Goal: Task Accomplishment & Management: Use online tool/utility

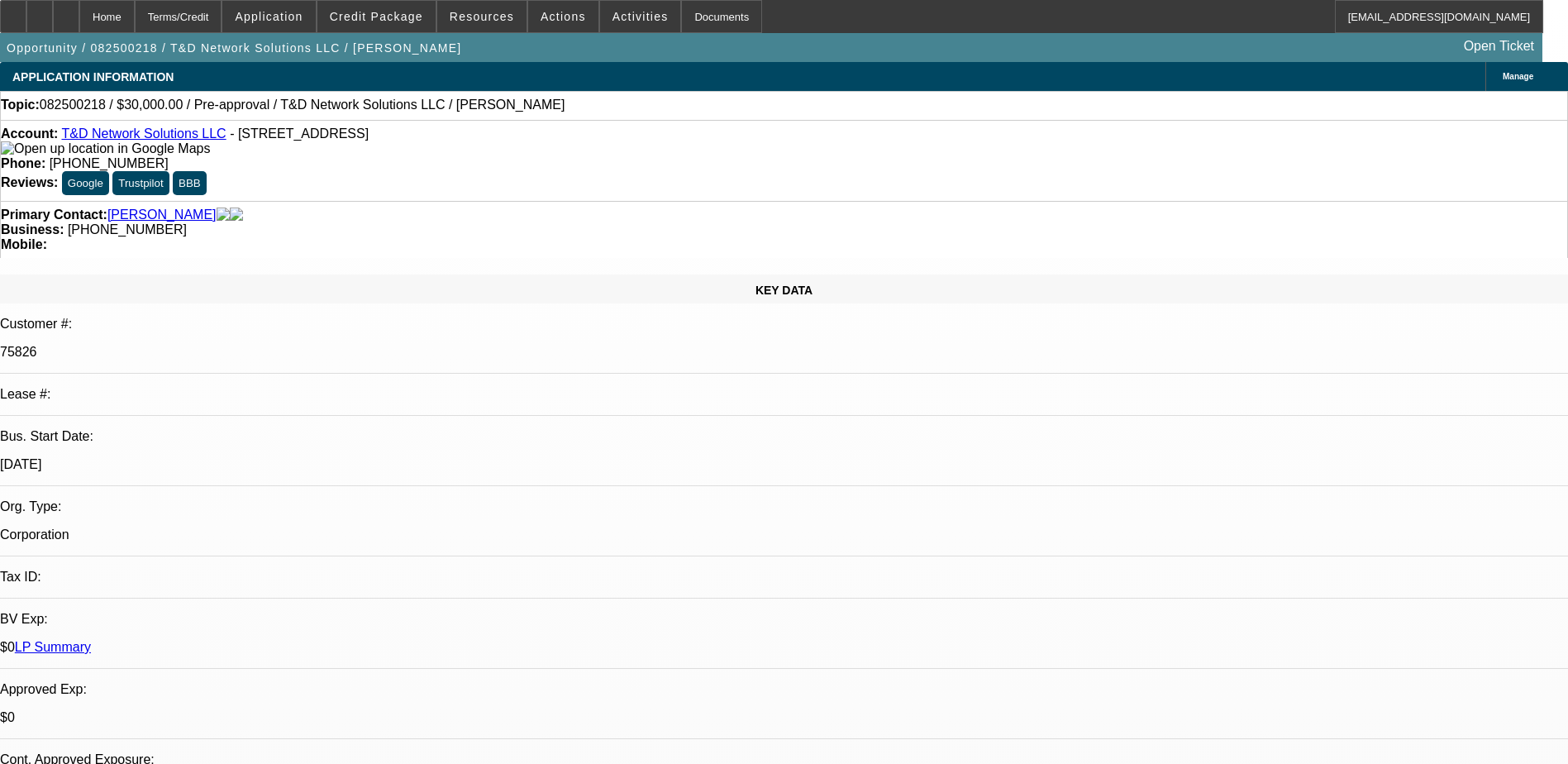
select select "0"
select select "2"
select select "0.1"
select select "4"
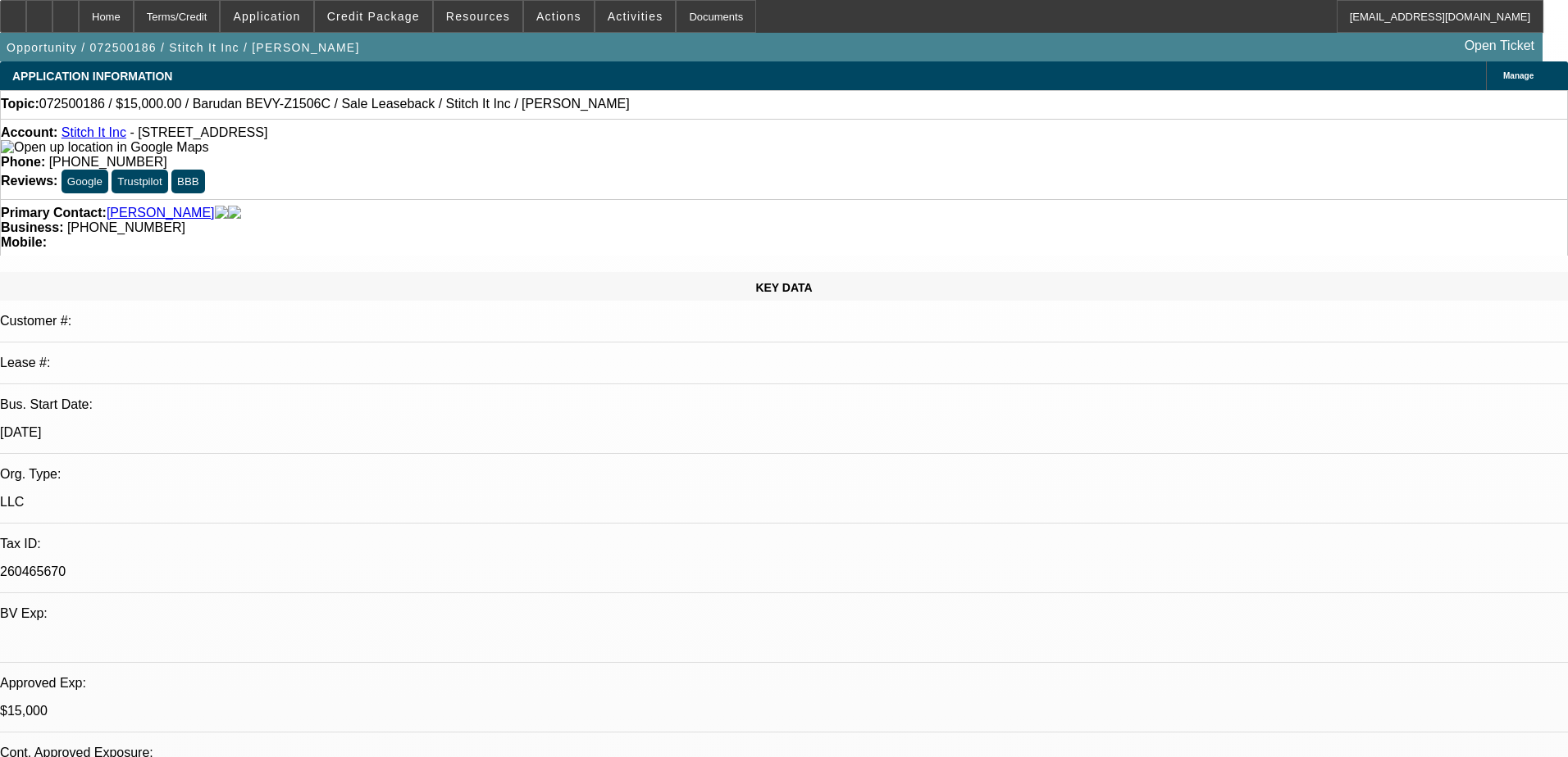
select select "0"
select select "2"
select select "0"
select select "6"
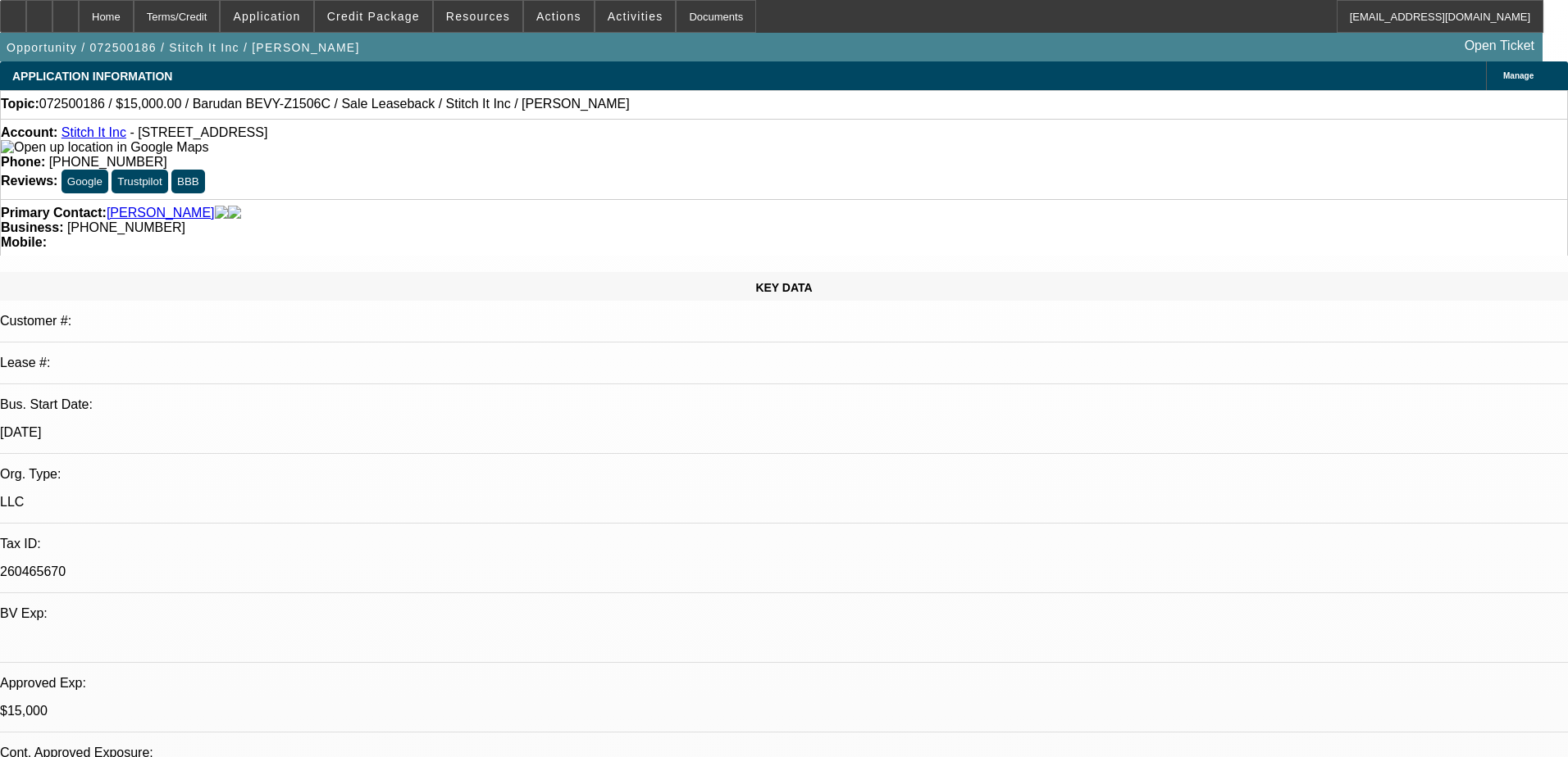
select select "0"
select select "2"
select select "0"
select select "6"
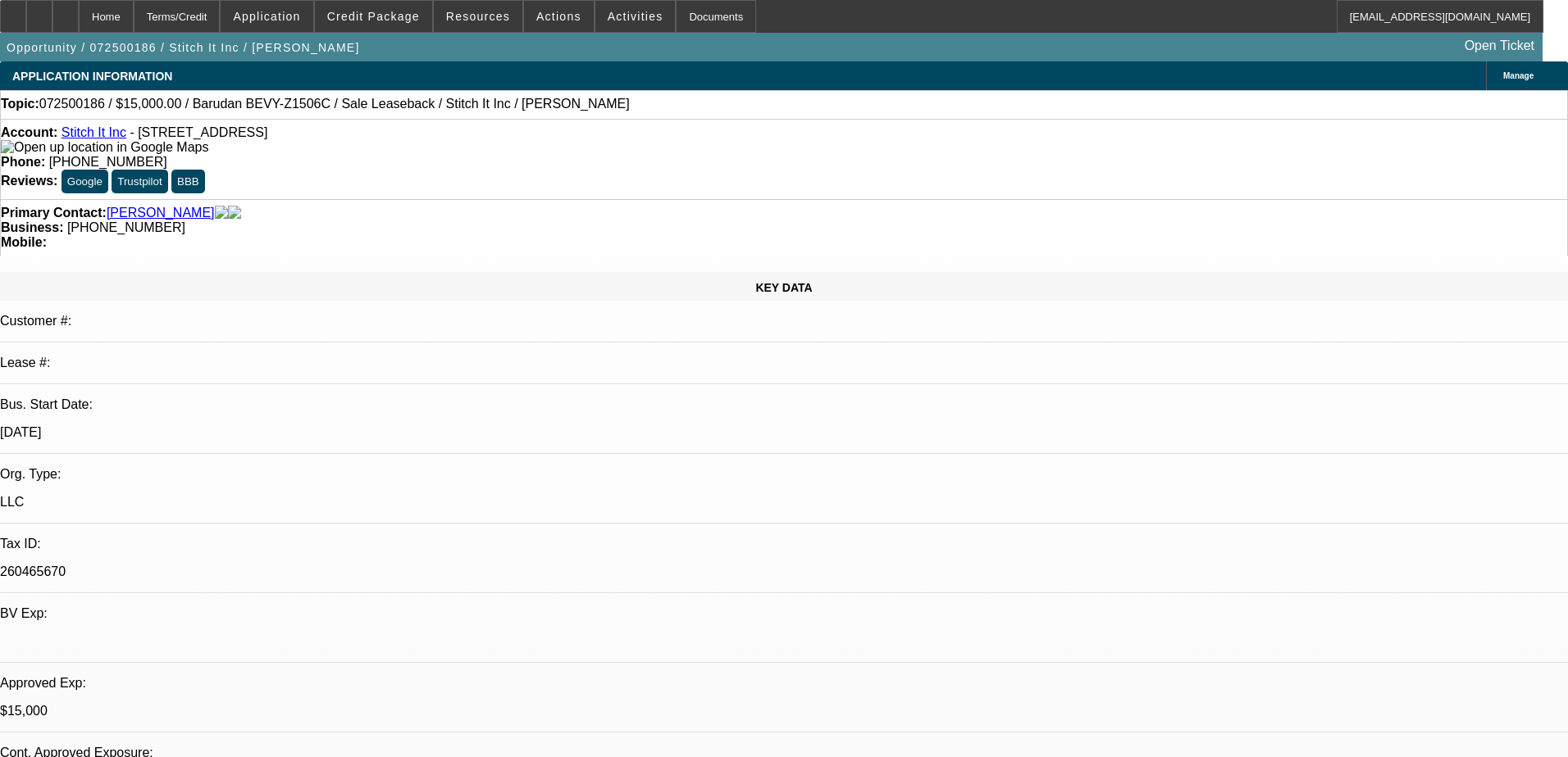
select select "0"
select select "2"
select select "0"
select select "6"
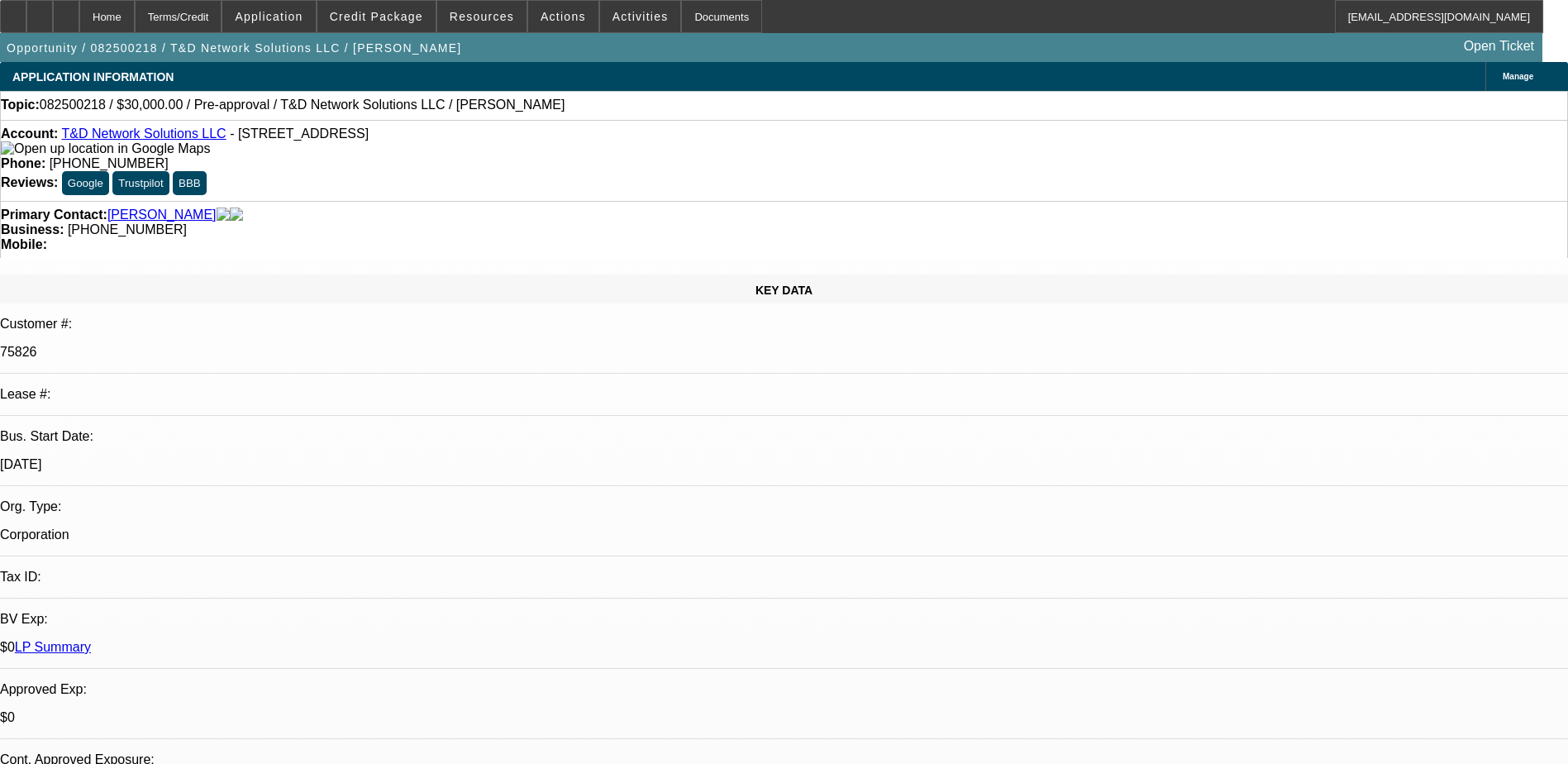
select select "0"
select select "2"
select select "0.1"
select select "1"
select select "2"
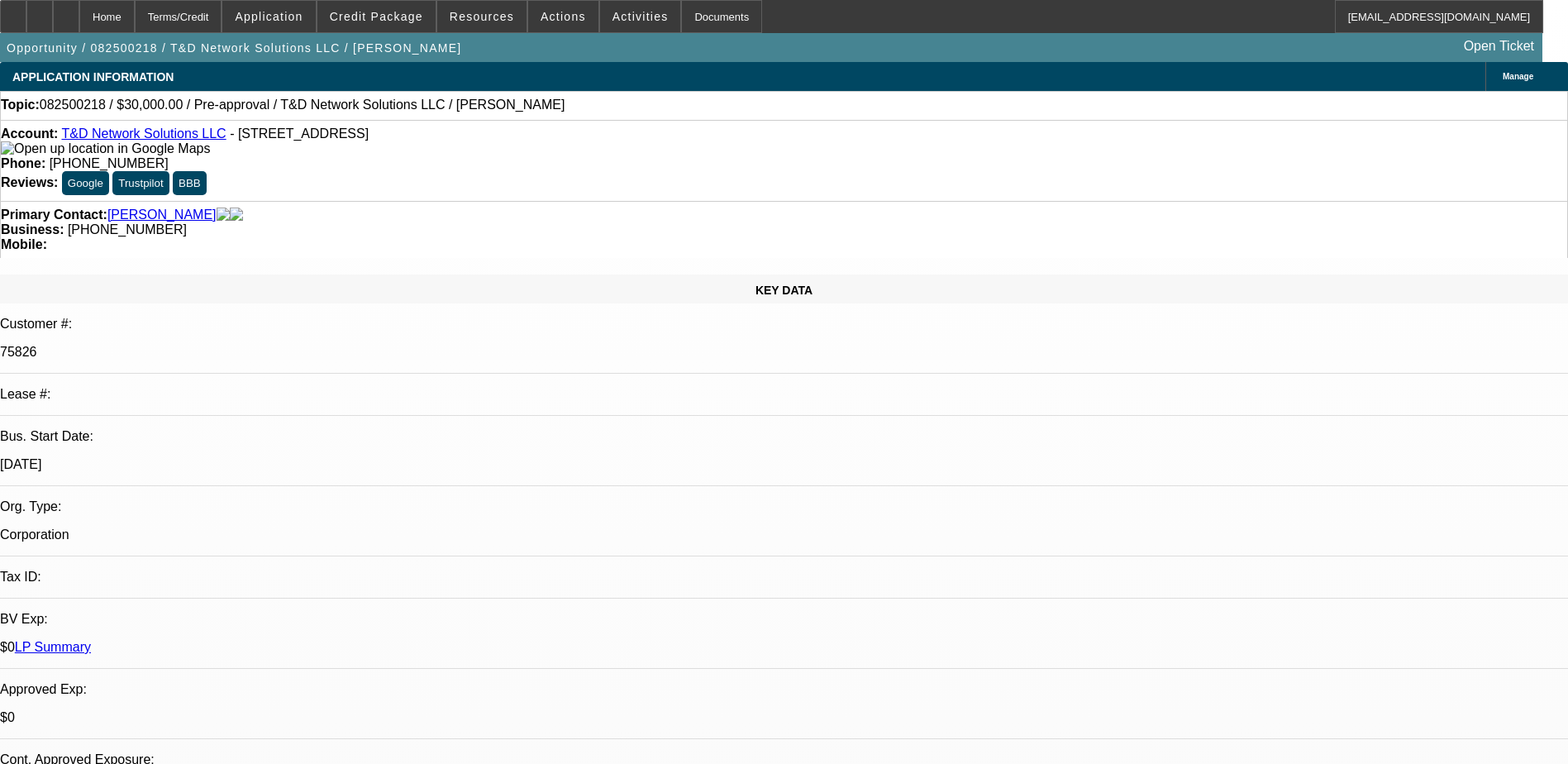
select select "4"
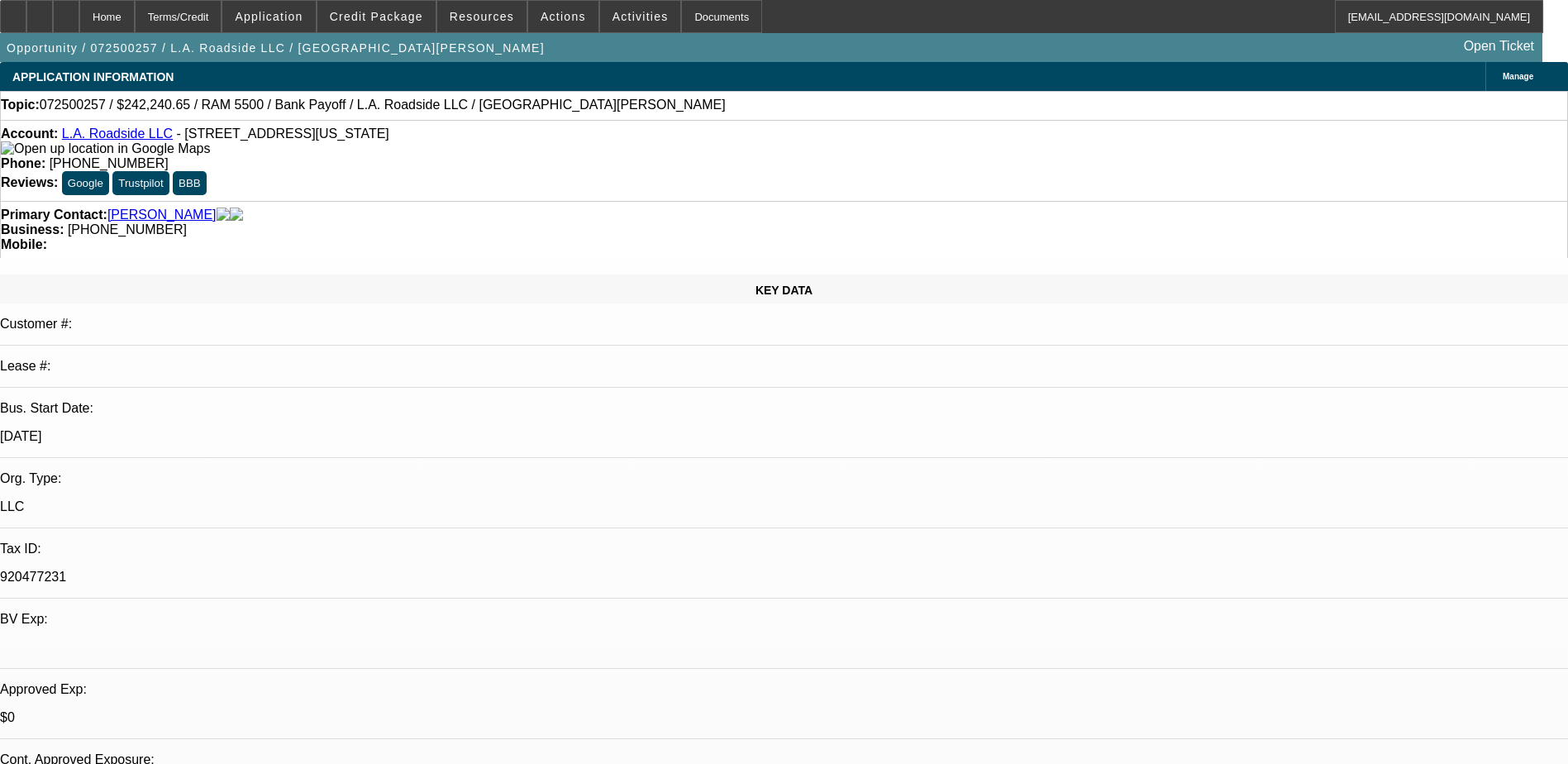
select select "0"
select select "2"
select select "0.1"
select select "4"
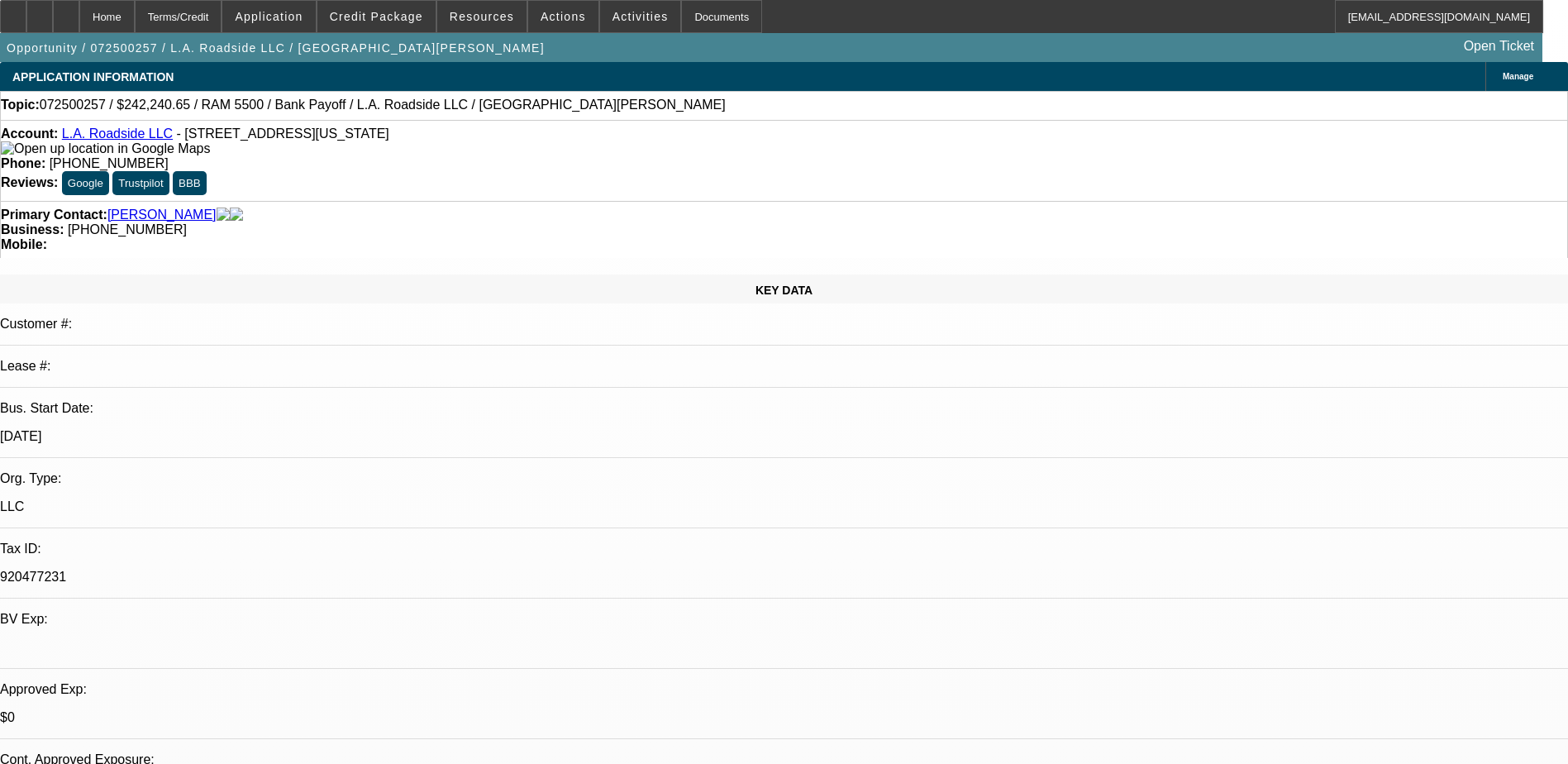
select select "0"
select select "2"
select select "0.1"
select select "4"
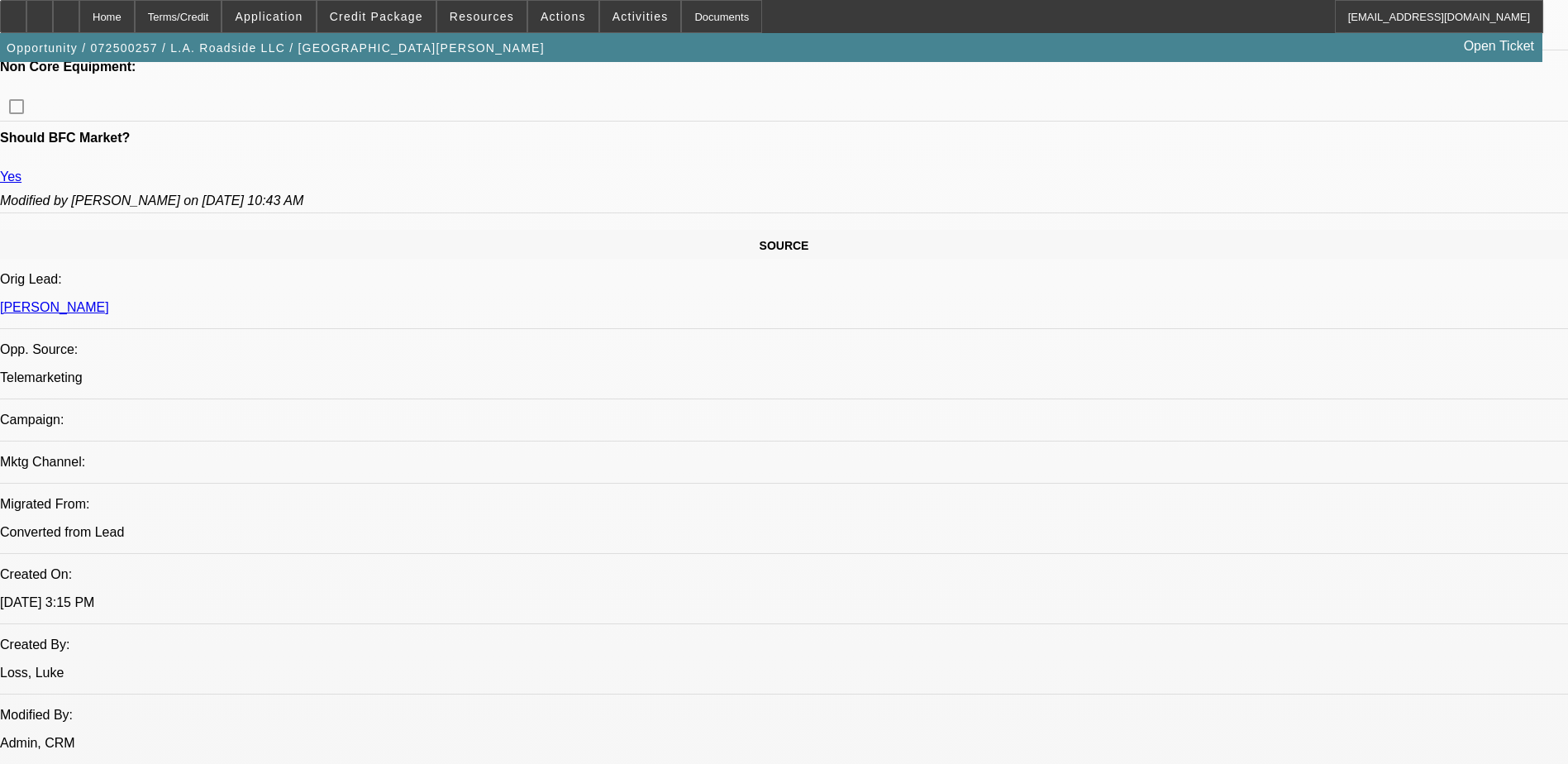
scroll to position [551, 0]
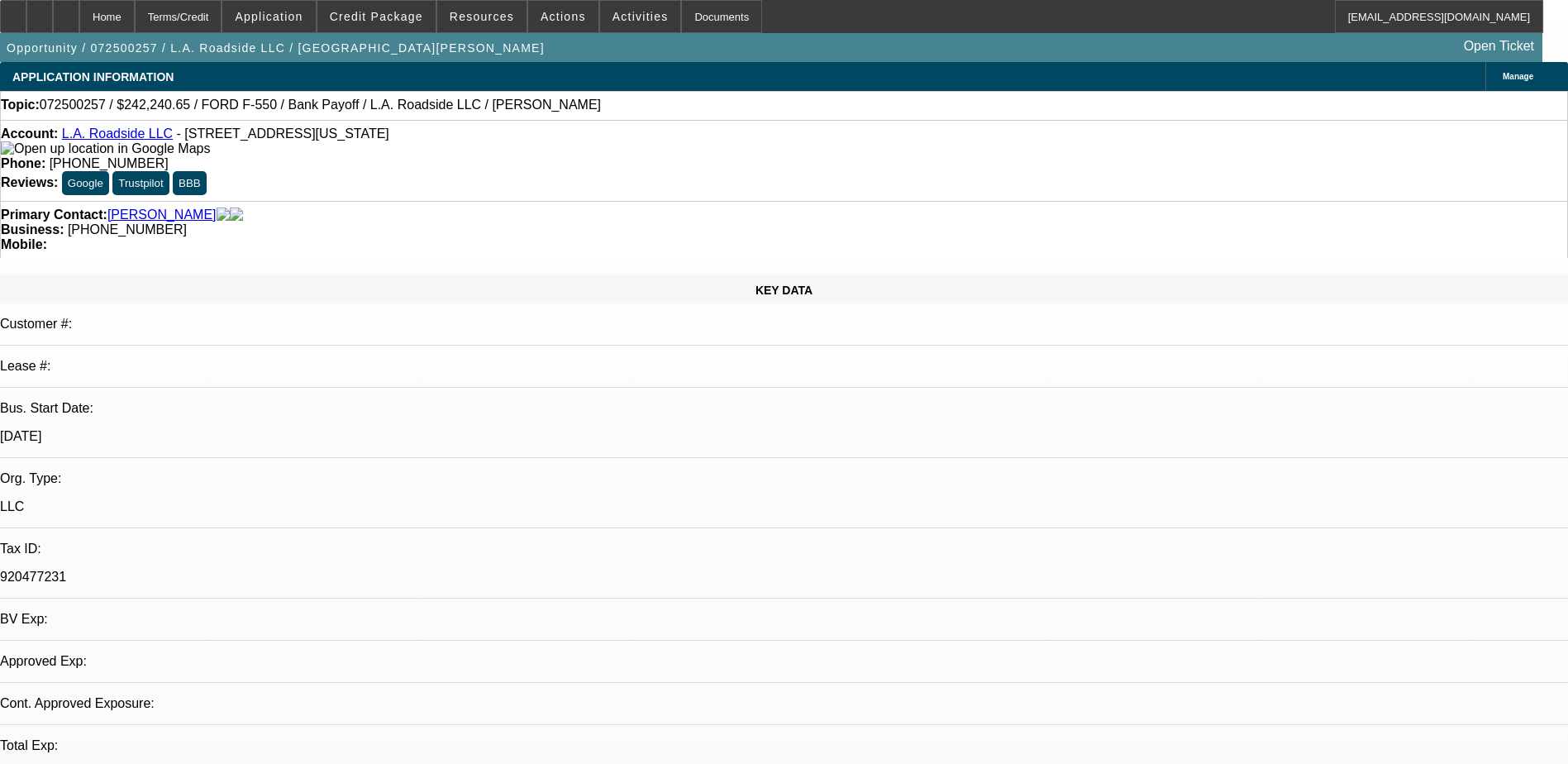
select select "0"
select select "0.1"
select select "1"
select select "2"
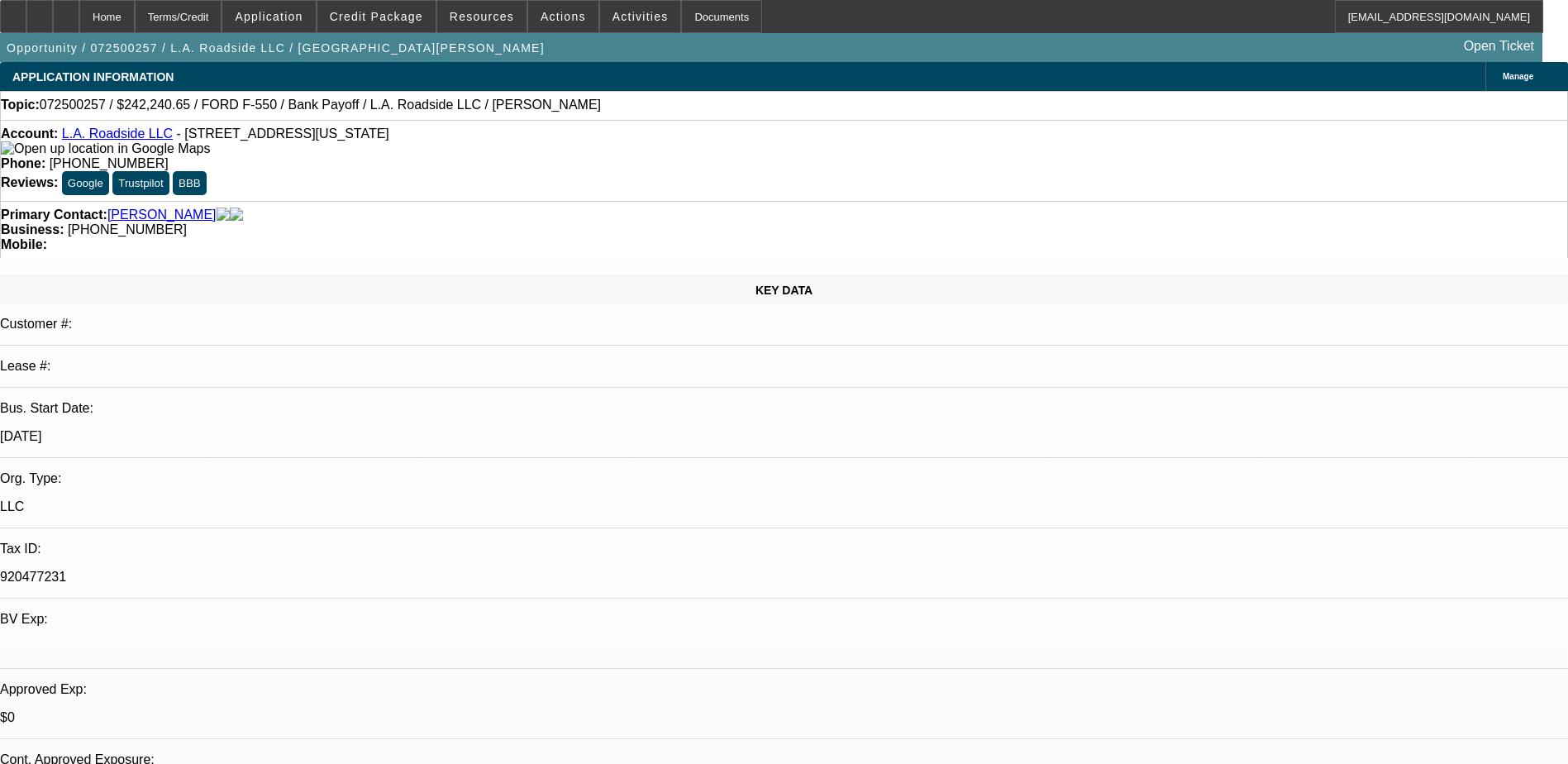
select select "4"
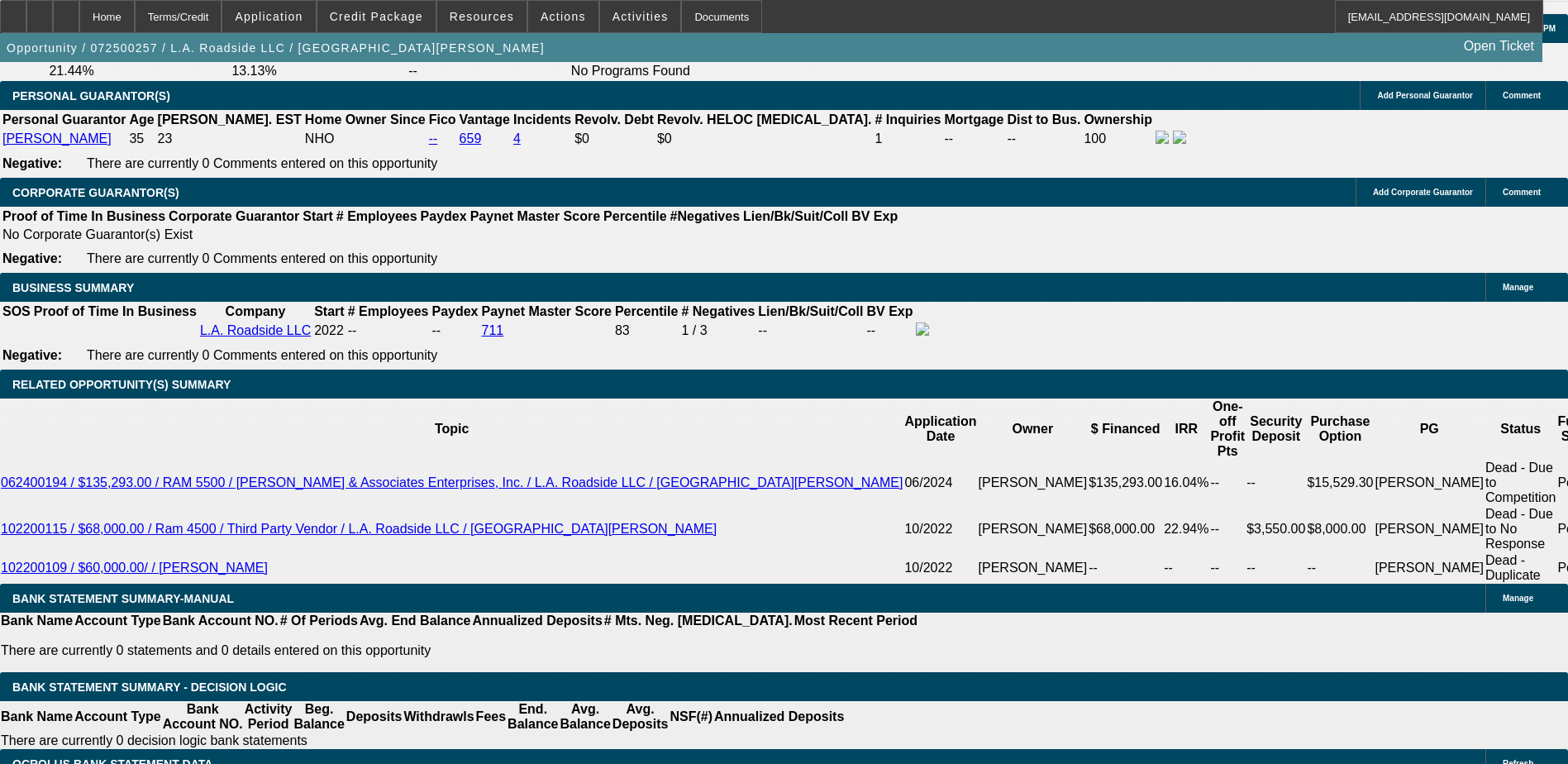
scroll to position [2399, 0]
